Goal: Information Seeking & Learning: Learn about a topic

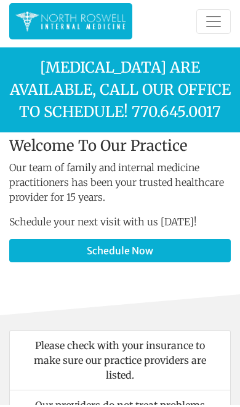
scroll to position [2, 0]
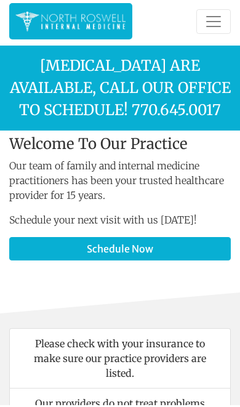
click at [220, 307] on div "Welcome To Our Practice Our team of family and internal medicine practitioners …" at bounding box center [120, 225] width 240 height 177
click at [218, 14] on span "Toggle navigation" at bounding box center [214, 23] width 18 height 18
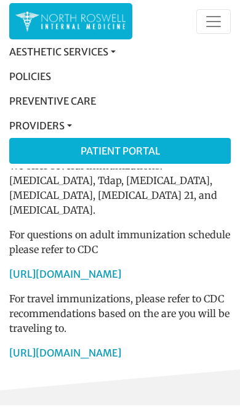
click at [38, 78] on link "Policies" at bounding box center [120, 78] width 222 height 25
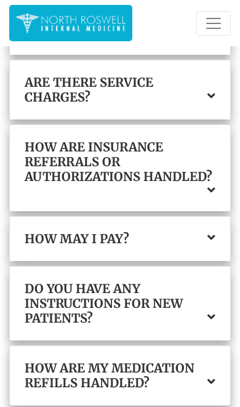
scroll to position [507, 0]
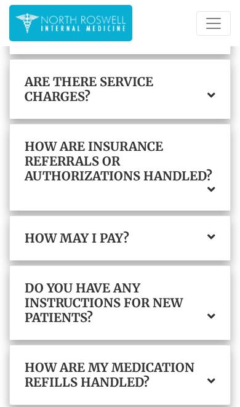
click at [214, 238] on icon at bounding box center [212, 237] width 8 height 12
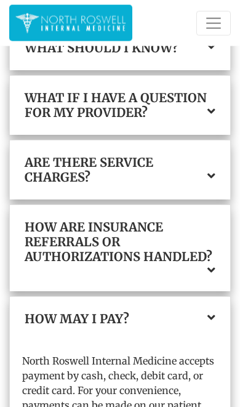
scroll to position [426, 0]
click at [213, 269] on icon at bounding box center [212, 270] width 8 height 12
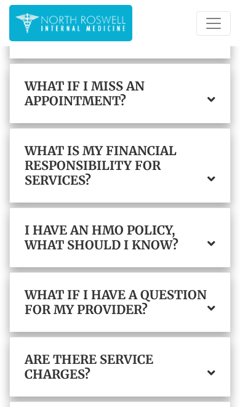
scroll to position [232, 0]
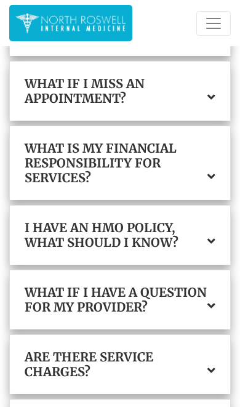
click at [214, 361] on h3 "Are there service charges?" at bounding box center [120, 365] width 191 height 30
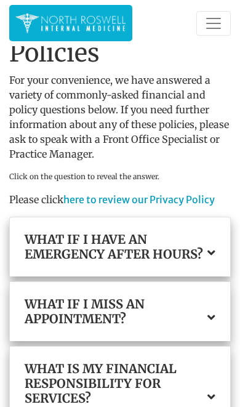
scroll to position [0, 0]
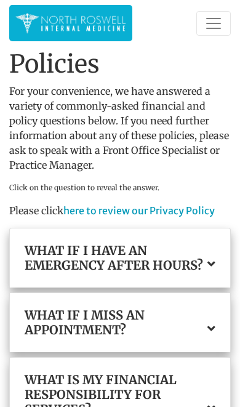
click at [219, 13] on button "Toggle navigation" at bounding box center [214, 23] width 34 height 25
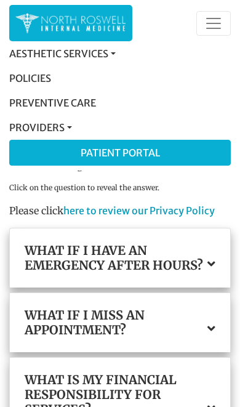
click at [46, 75] on link "Policies" at bounding box center [120, 78] width 222 height 25
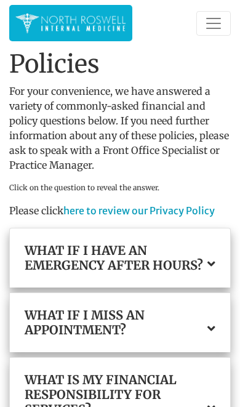
click at [222, 303] on div "What if I miss an appointment?" at bounding box center [120, 322] width 221 height 59
click at [224, 25] on button "Toggle navigation" at bounding box center [214, 23] width 34 height 25
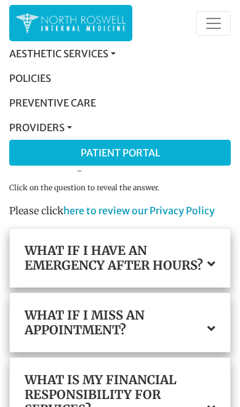
click at [57, 127] on link "Providers" at bounding box center [120, 127] width 222 height 25
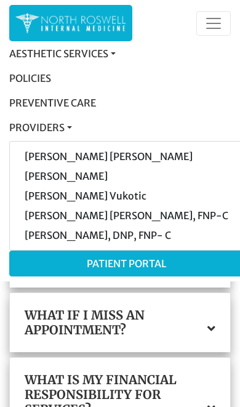
click at [217, 15] on span "Toggle navigation" at bounding box center [214, 23] width 18 height 18
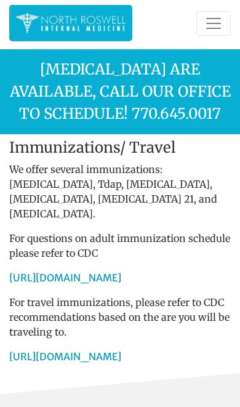
click at [201, 28] on button "Toggle navigation" at bounding box center [214, 23] width 34 height 25
